Goal: Task Accomplishment & Management: Manage account settings

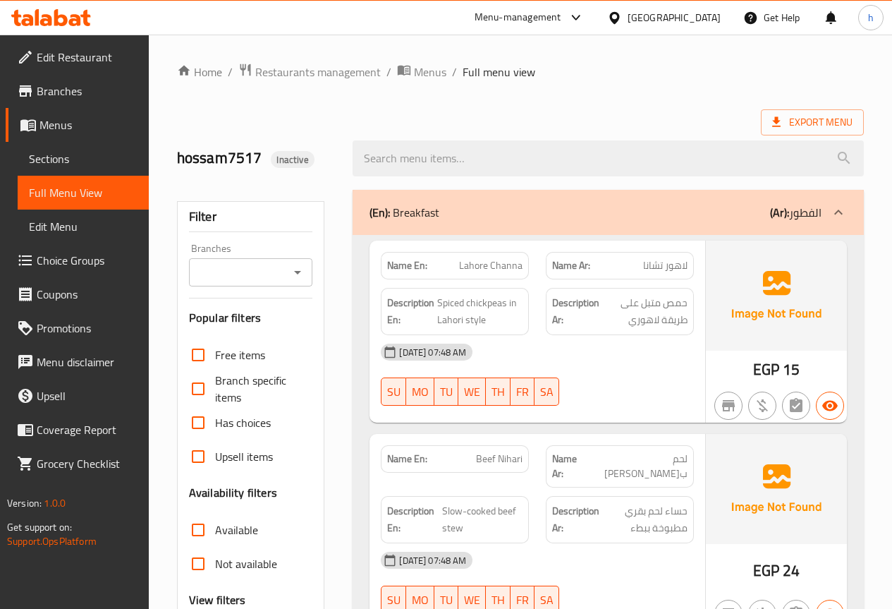
click at [585, 28] on div "Menu-management" at bounding box center [529, 18] width 133 height 34
click at [562, 23] on div "Menu-management" at bounding box center [518, 17] width 87 height 17
click at [692, 78] on ol "Home / Restaurants management / Menus / Full menu view" at bounding box center [520, 72] width 687 height 18
click at [435, 73] on span "Menus" at bounding box center [430, 71] width 32 height 17
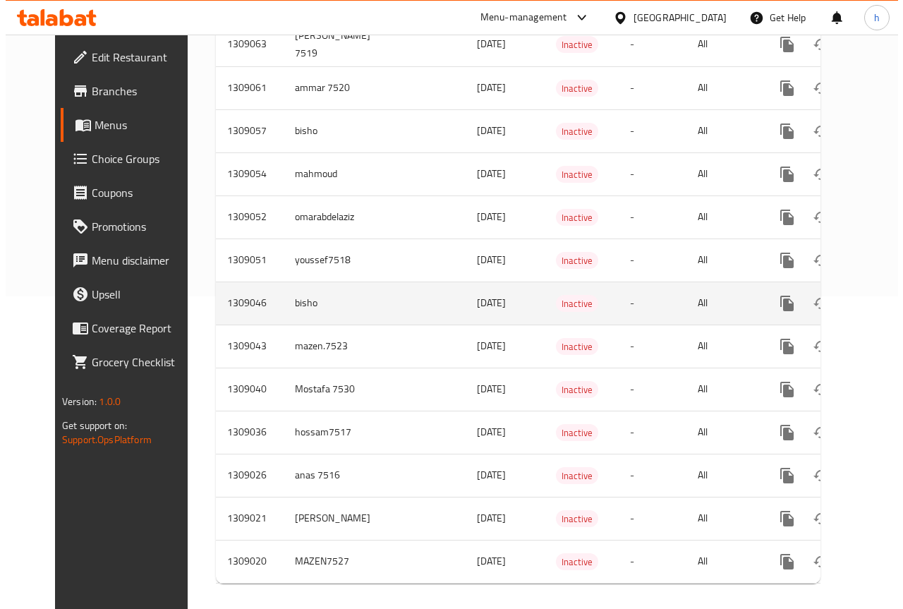
scroll to position [337, 0]
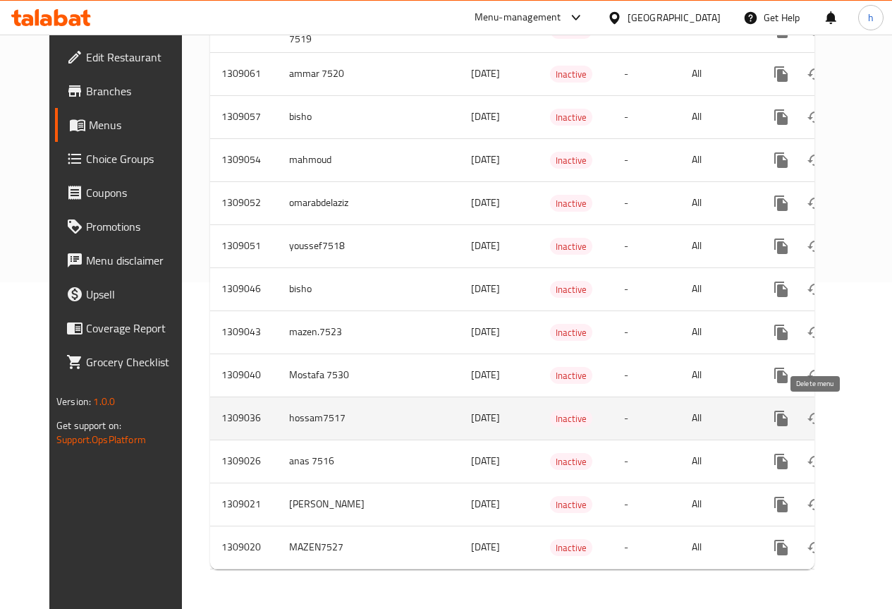
click at [841, 410] on icon "enhanced table" at bounding box center [849, 418] width 17 height 17
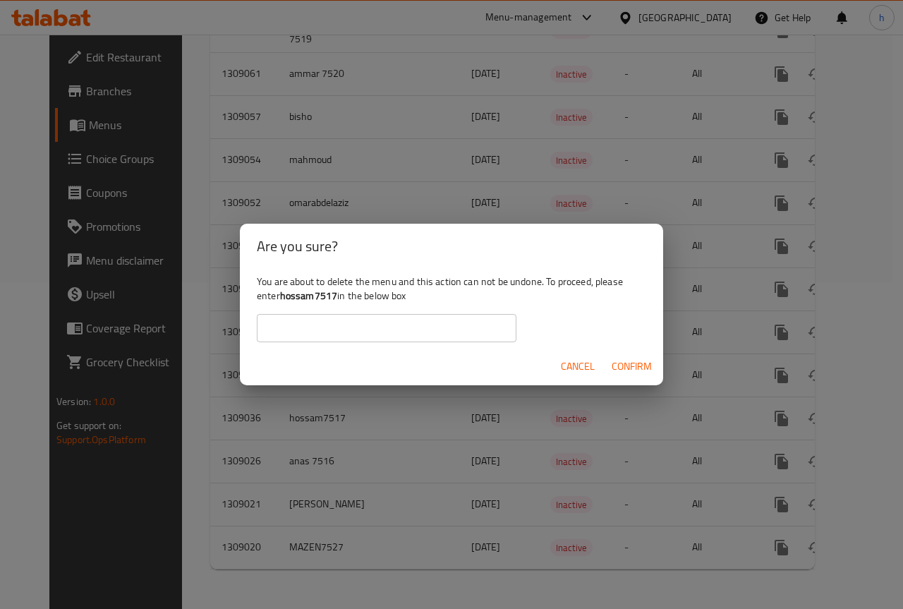
click at [634, 361] on span "Confirm" at bounding box center [632, 367] width 40 height 18
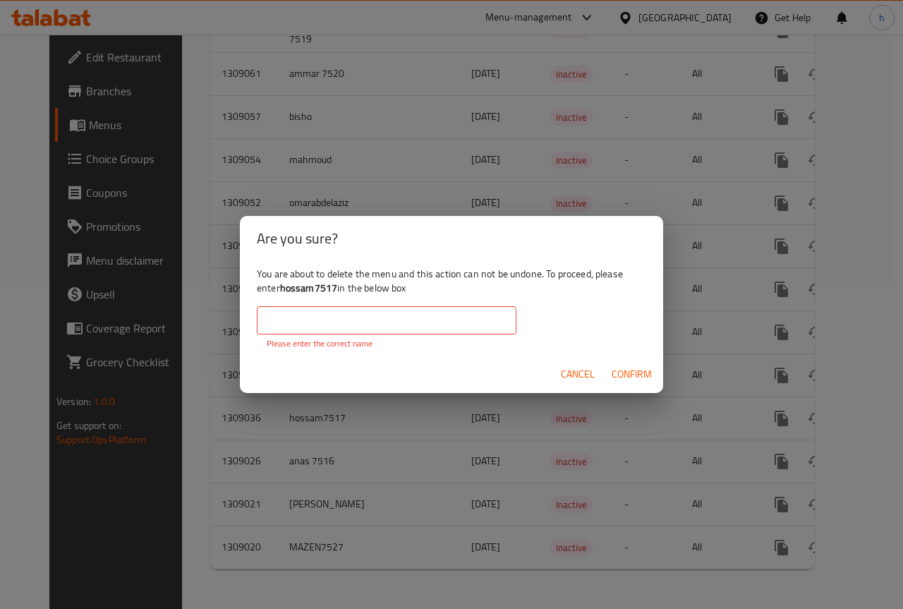
click at [463, 323] on input "text" at bounding box center [387, 320] width 260 height 28
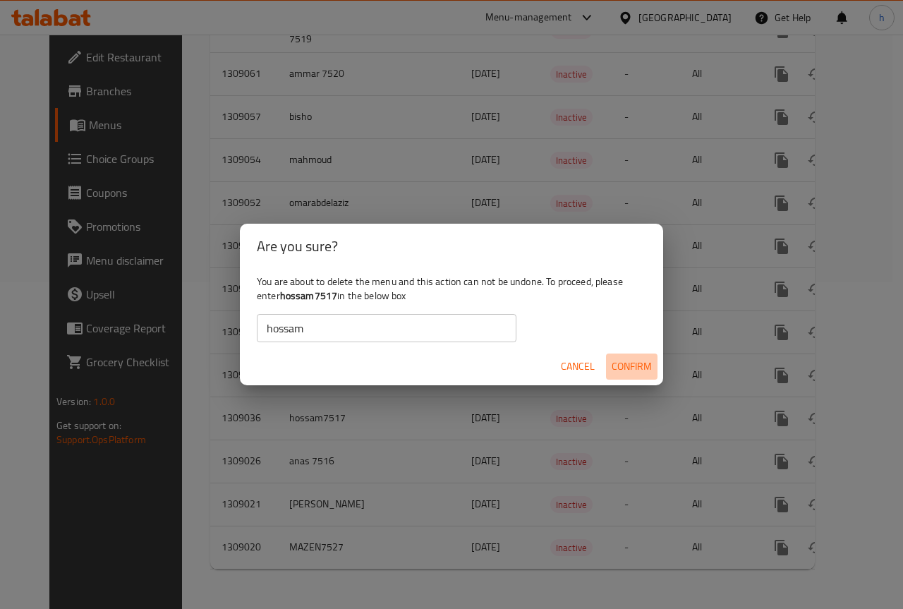
click at [642, 366] on span "Confirm" at bounding box center [632, 367] width 40 height 18
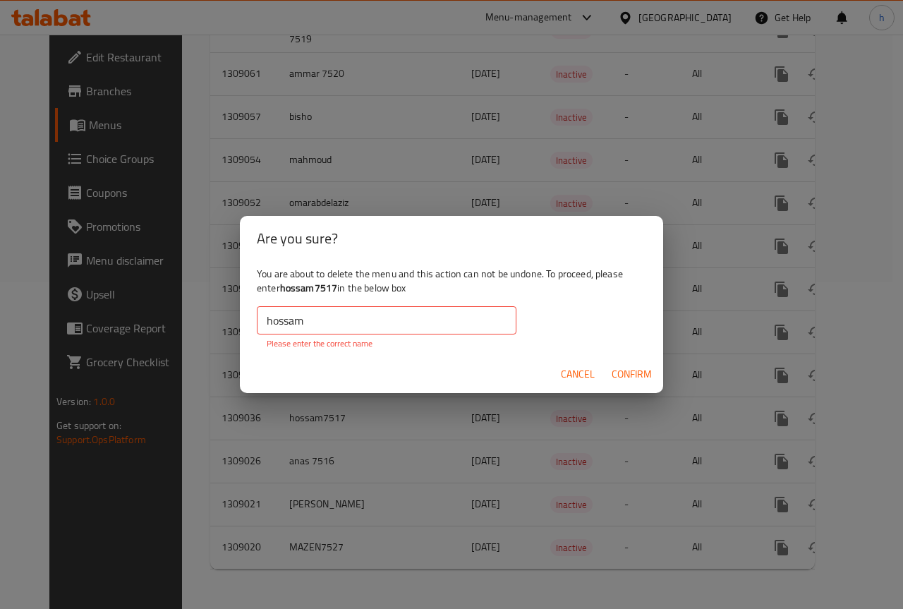
drag, startPoint x: 379, startPoint y: 324, endPoint x: 368, endPoint y: 329, distance: 12.6
click at [375, 327] on input "hossam" at bounding box center [387, 320] width 260 height 28
drag, startPoint x: 265, startPoint y: 320, endPoint x: 244, endPoint y: 329, distance: 22.7
click at [244, 329] on div "You are about to delete the menu and this action can not be undone. To proceed,…" at bounding box center [451, 308] width 423 height 95
click at [327, 319] on input "hossam" at bounding box center [387, 320] width 260 height 28
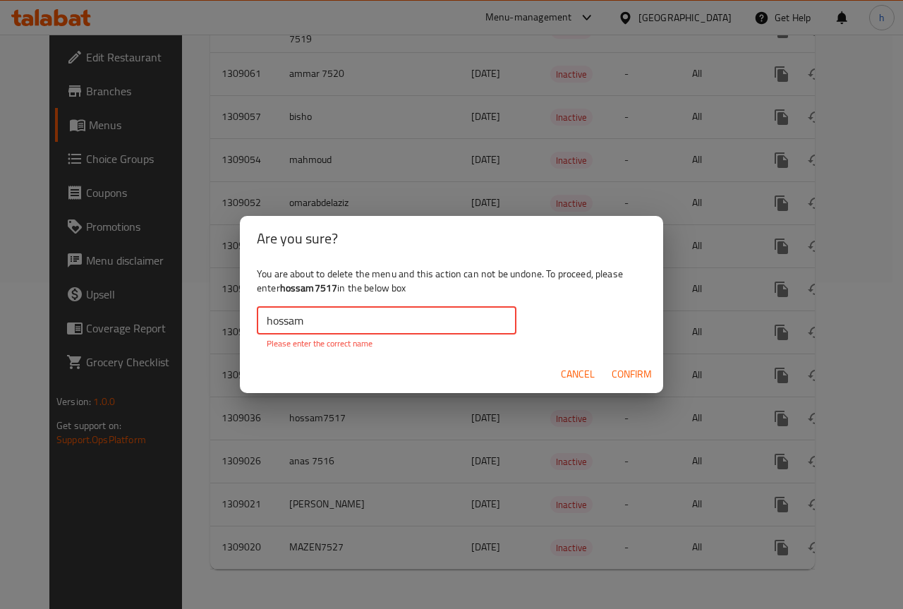
click at [408, 329] on input "hossam" at bounding box center [387, 320] width 260 height 28
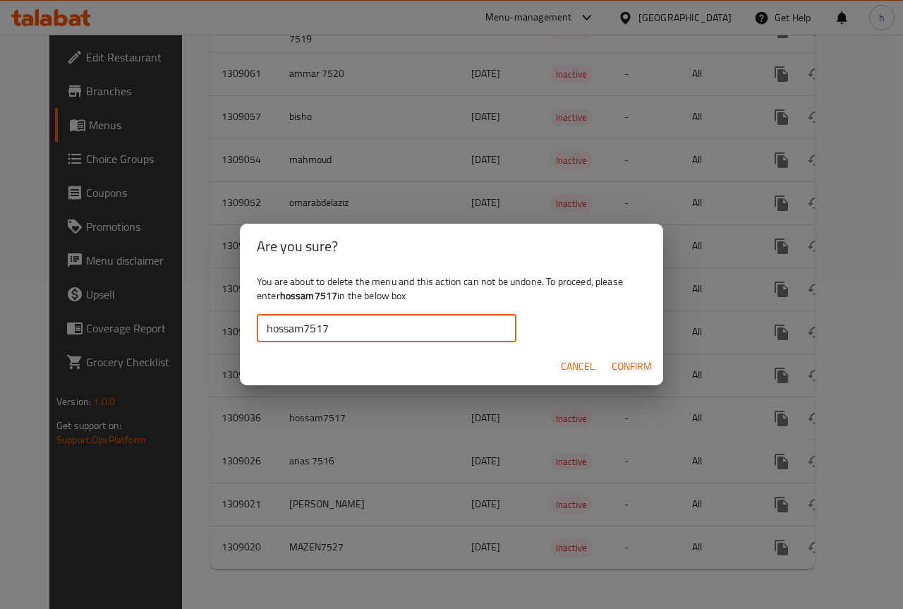
type input "hossam7517"
click at [614, 358] on span "Confirm" at bounding box center [632, 367] width 40 height 18
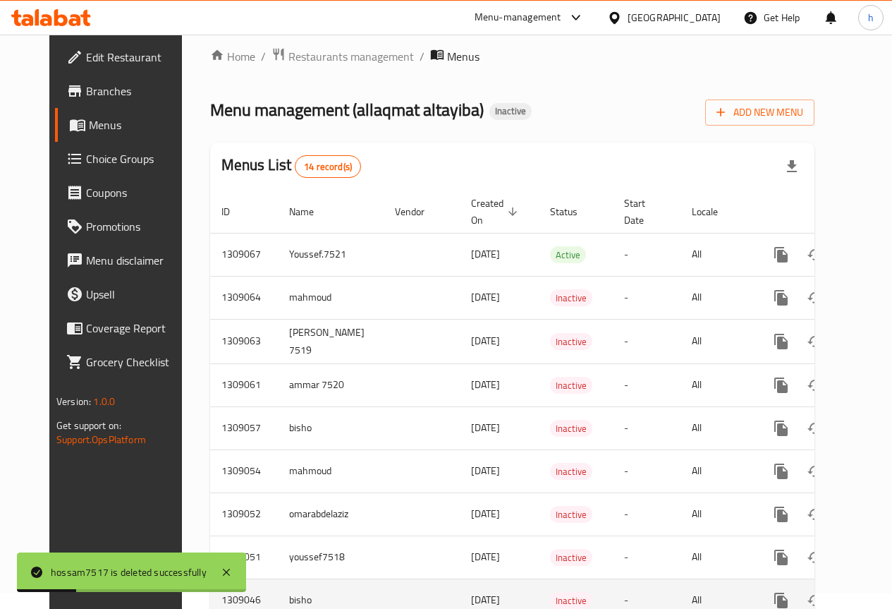
scroll to position [12, 0]
